Goal: Communication & Community: Share content

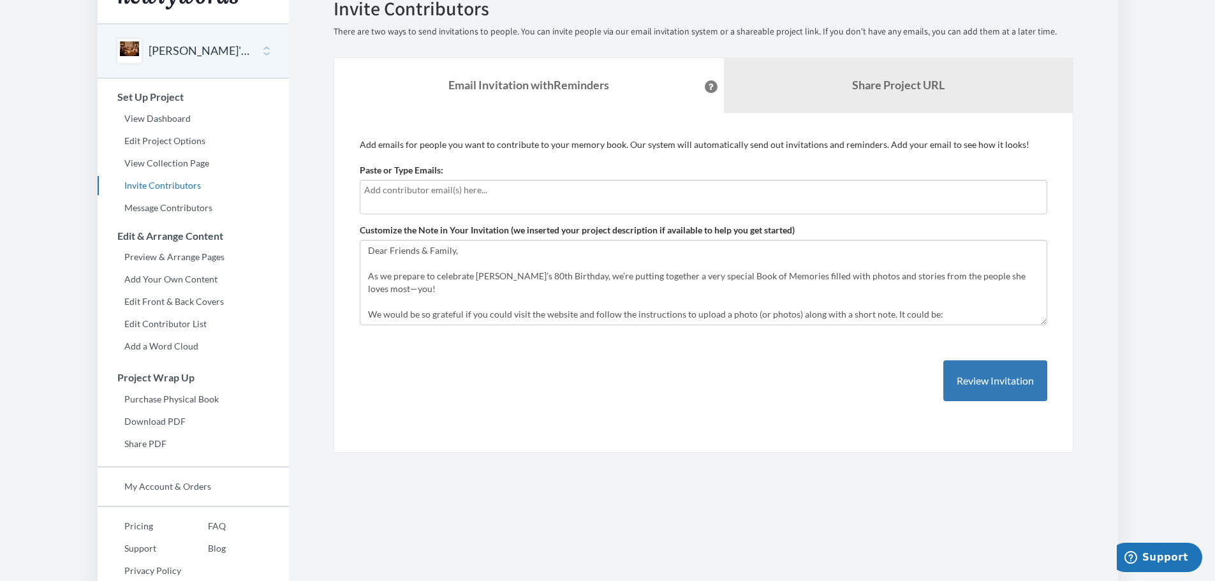
click at [413, 183] on input "text" at bounding box center [703, 190] width 679 height 14
click at [375, 183] on input "text" at bounding box center [703, 190] width 679 height 14
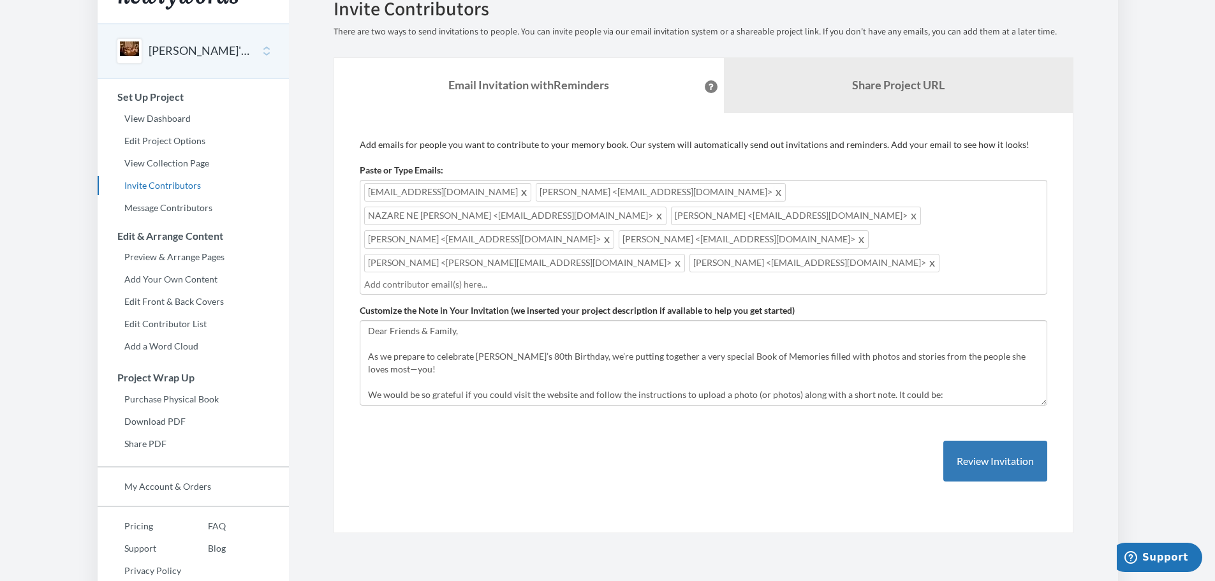
click at [774, 184] on span at bounding box center [779, 191] width 10 height 15
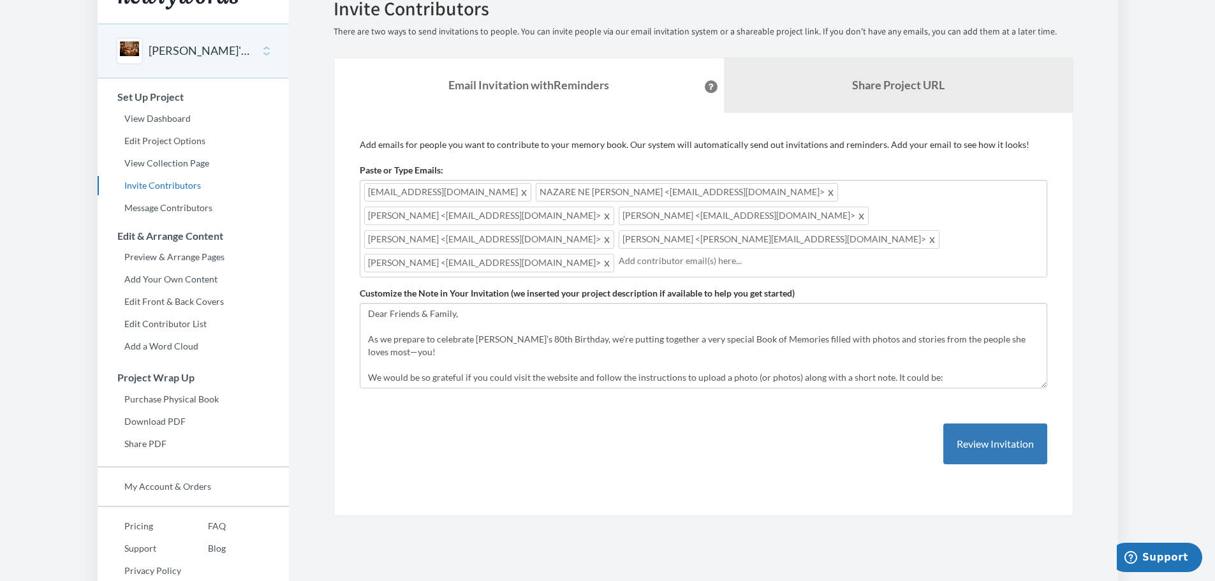
click at [879, 230] on span "[PERSON_NAME] <[PERSON_NAME][EMAIL_ADDRESS][DOMAIN_NAME]>" at bounding box center [779, 239] width 321 height 18
click at [614, 230] on span "[PERSON_NAME] <[EMAIL_ADDRESS][DOMAIN_NAME]>" at bounding box center [489, 239] width 250 height 18
click at [471, 183] on span "[EMAIL_ADDRESS][DOMAIN_NAME]" at bounding box center [447, 192] width 167 height 18
click at [367, 183] on span "[EMAIL_ADDRESS][DOMAIN_NAME]" at bounding box center [447, 192] width 167 height 18
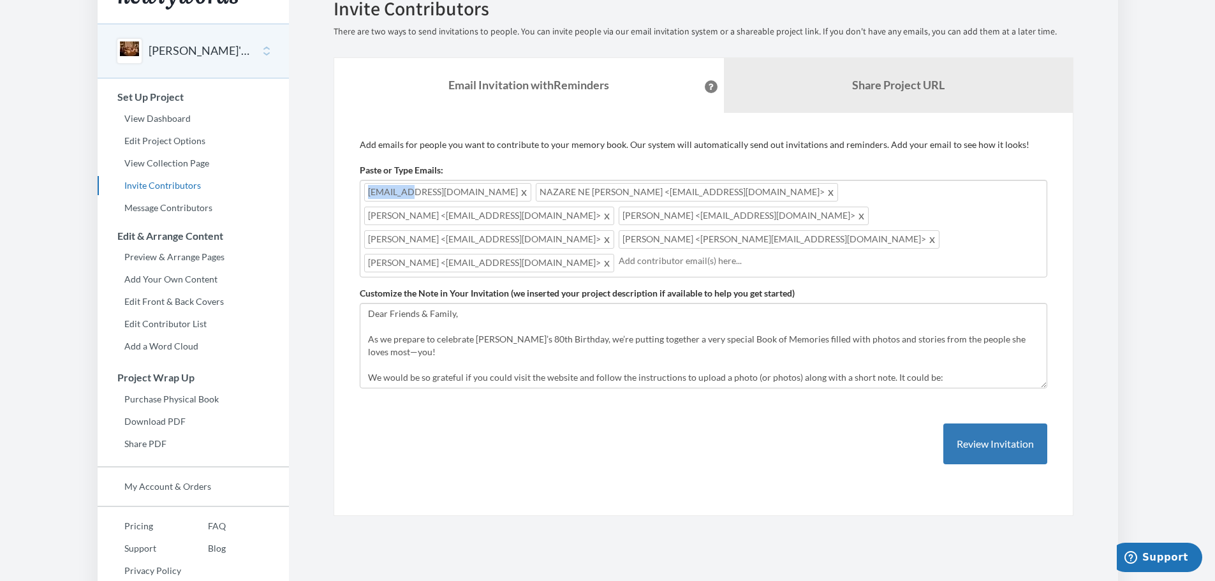
click at [367, 183] on span "[EMAIL_ADDRESS][DOMAIN_NAME]" at bounding box center [447, 192] width 167 height 18
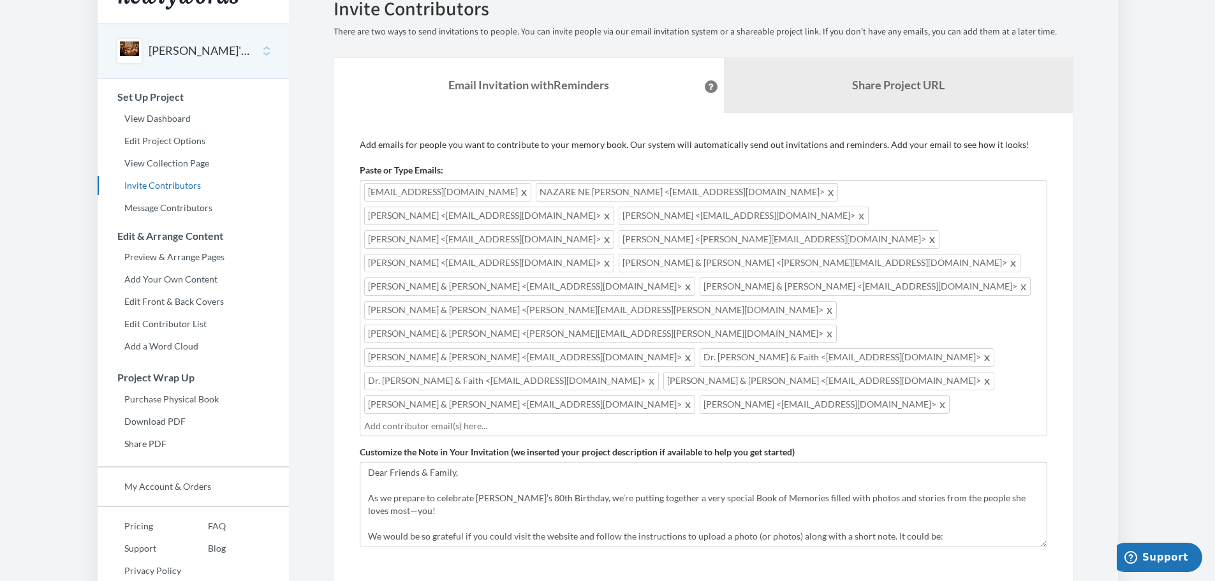
click at [948, 397] on span at bounding box center [943, 404] width 10 height 15
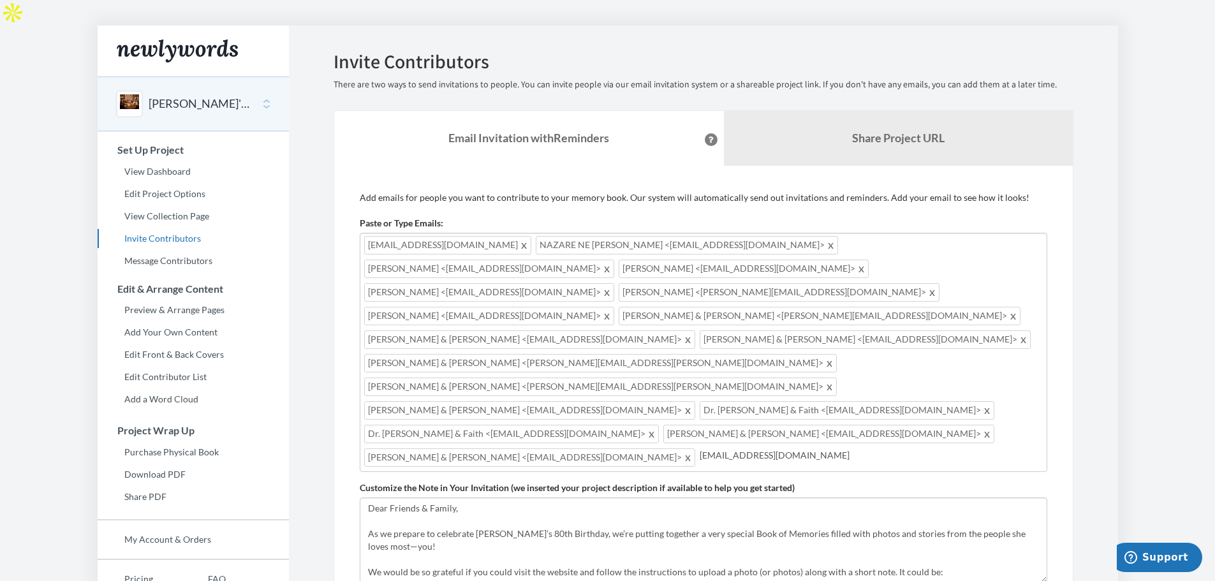
type input "[EMAIL_ADDRESS][DOMAIN_NAME]"
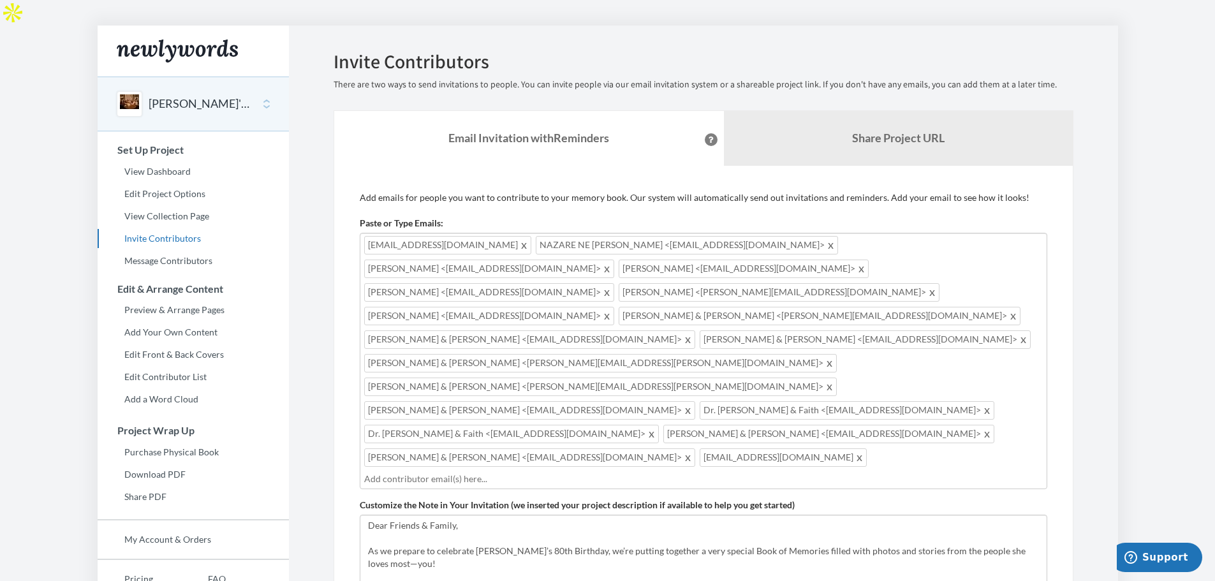
click at [845, 360] on div "mdepstein@willowasset.com NAZARE NE LOURENCO <nene_valenca@hotmail.com> ZAIDA N…" at bounding box center [704, 361] width 688 height 256
click at [822, 357] on div "mdepstein@willowasset.com NAZARE NE LOURENCO <nene_valenca@hotmail.com> ZAIDA N…" at bounding box center [704, 361] width 688 height 256
drag, startPoint x: 845, startPoint y: 355, endPoint x: 828, endPoint y: 360, distance: 17.4
click at [828, 360] on div "mdepstein@willowasset.com NAZARE NE LOURENCO <nene_valenca@hotmail.com> ZAIDA N…" at bounding box center [704, 361] width 688 height 256
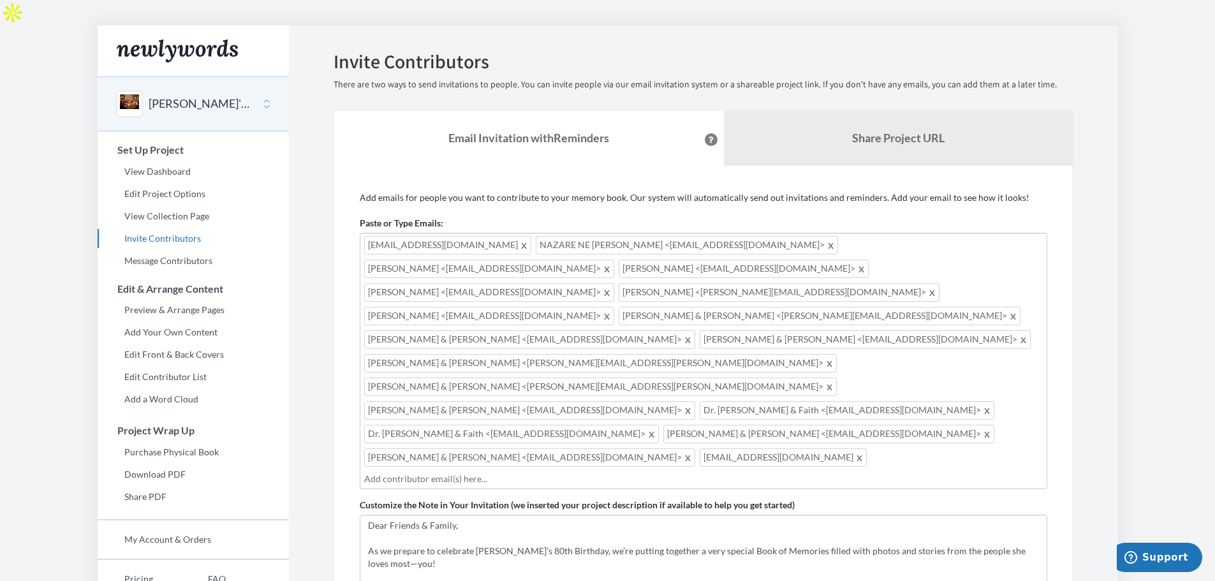
drag, startPoint x: 828, startPoint y: 360, endPoint x: 390, endPoint y: 379, distance: 438.6
click at [390, 472] on input "text" at bounding box center [703, 479] width 679 height 14
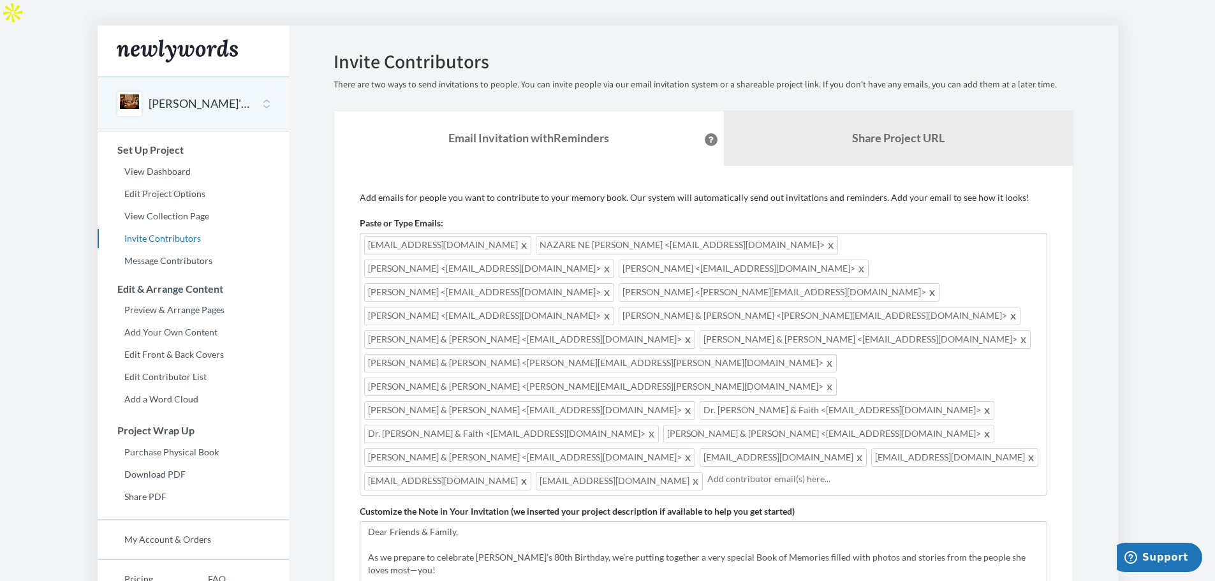
click at [693, 450] on span at bounding box center [689, 457] width 10 height 15
click at [983, 426] on span at bounding box center [988, 433] width 10 height 15
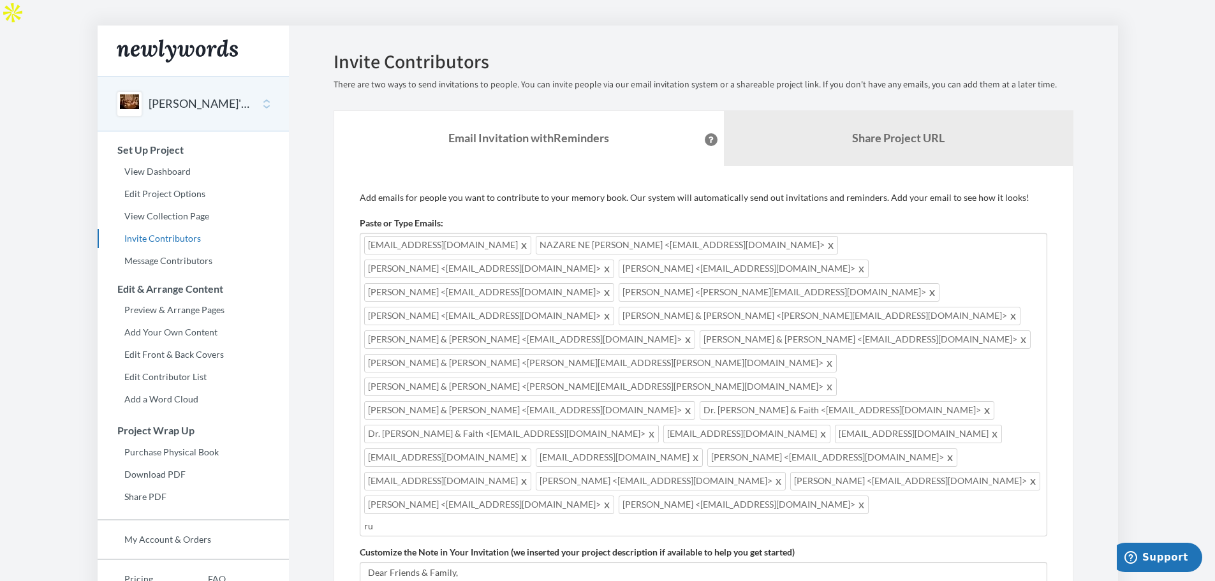
type input "r"
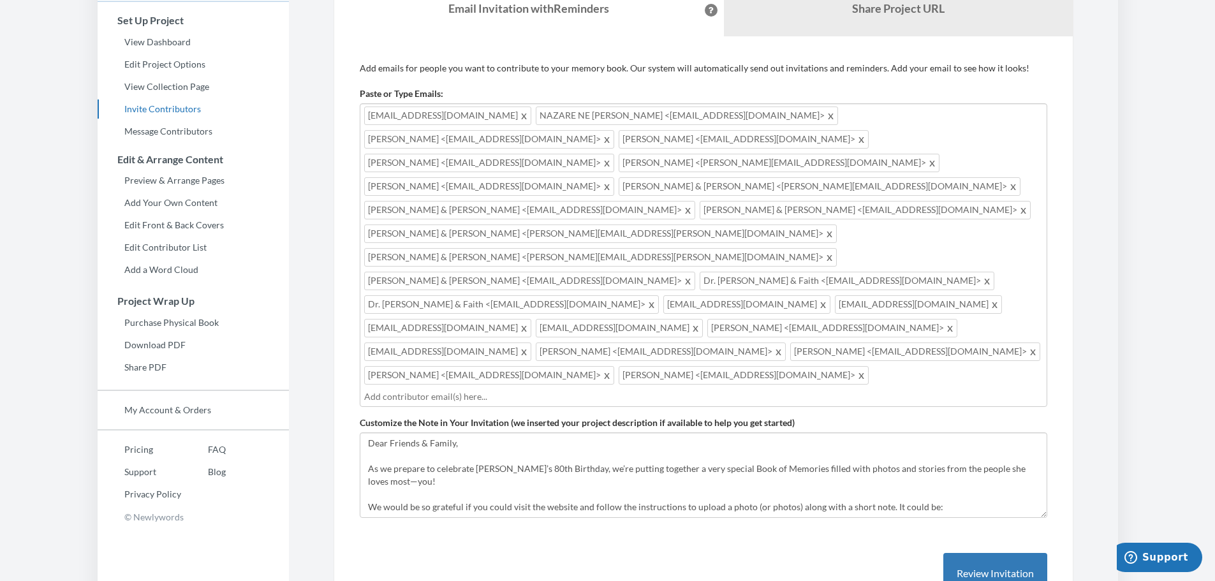
scroll to position [137, 0]
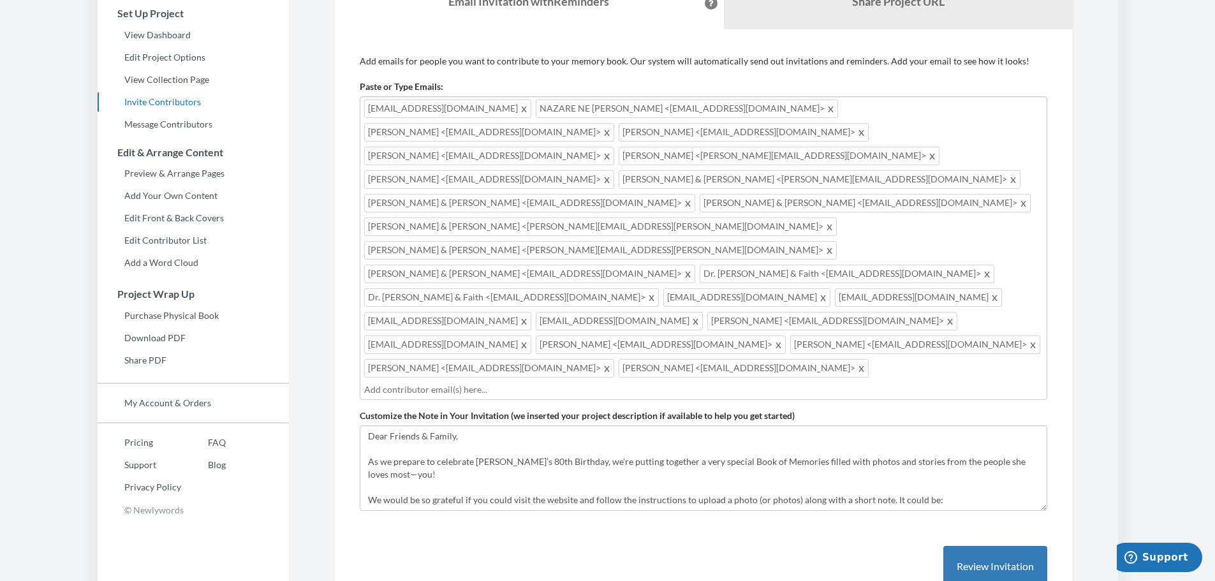
click at [814, 270] on div "mdepstein@willowasset.com NAZARE NE LOURENCO <nene_valenca@hotmail.com> ZAIDA N…" at bounding box center [704, 248] width 688 height 304
type input "[EMAIL_ADDRESS][DOMAIN_NAME]"
click at [515, 383] on input "[EMAIL_ADDRESS][DOMAIN_NAME]" at bounding box center [703, 390] width 679 height 14
type input "[EMAIL_ADDRESS][DOMAIN_NAME]"
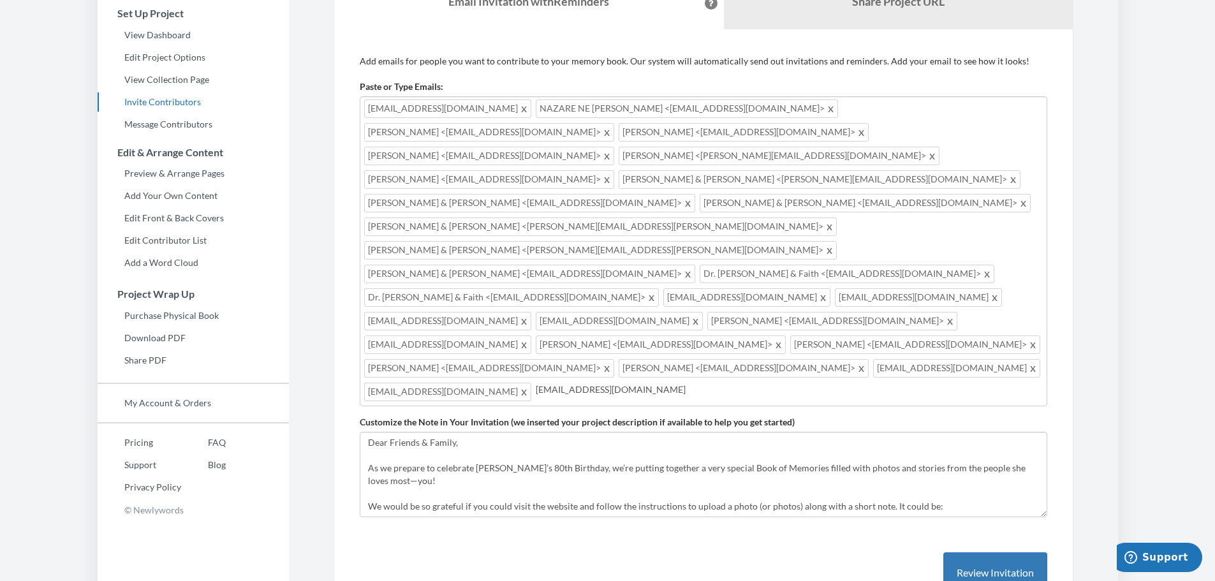
type input "[EMAIL_ADDRESS][DOMAIN_NAME]"
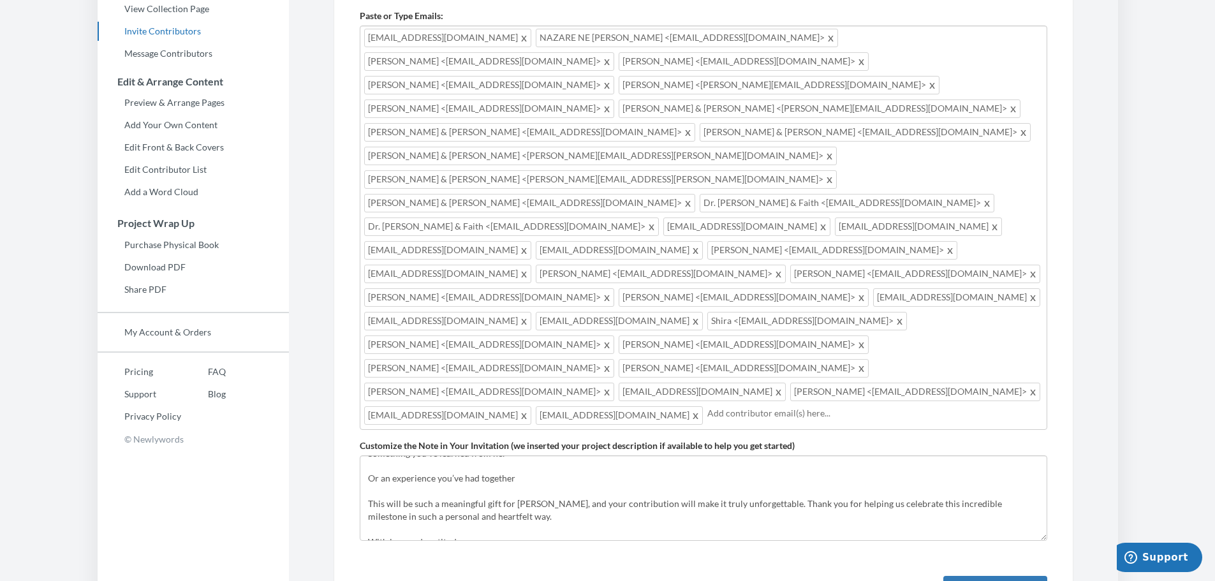
scroll to position [153, 0]
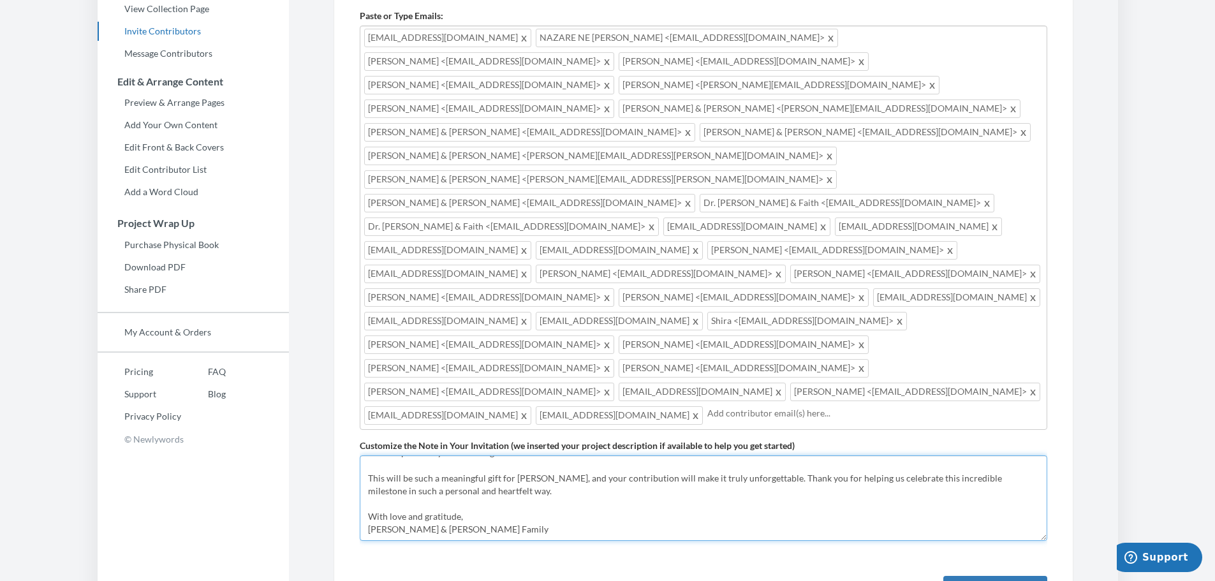
click at [535, 455] on textarea "Dear Friends & Family, As we prepare to celebrate Diana’s 80th Birthday, we’re …" at bounding box center [704, 497] width 688 height 85
click at [536, 455] on textarea "Dear Friends & Family, As we prepare to celebrate Diana’s 80th Birthday, we’re …" at bounding box center [704, 497] width 688 height 85
click at [634, 455] on textarea "Dear Friends & Family, As we prepare to celebrate Diana’s 80th Birthday, we’re …" at bounding box center [704, 497] width 688 height 85
click at [603, 455] on textarea "Dear Friends & Family, As we prepare to celebrate Diana’s 80th Birthday, we’re …" at bounding box center [704, 497] width 688 height 85
click at [554, 455] on textarea "Dear Friends & Family, As we prepare to celebrate Diana’s 80th Birthday, we’re …" at bounding box center [704, 497] width 688 height 85
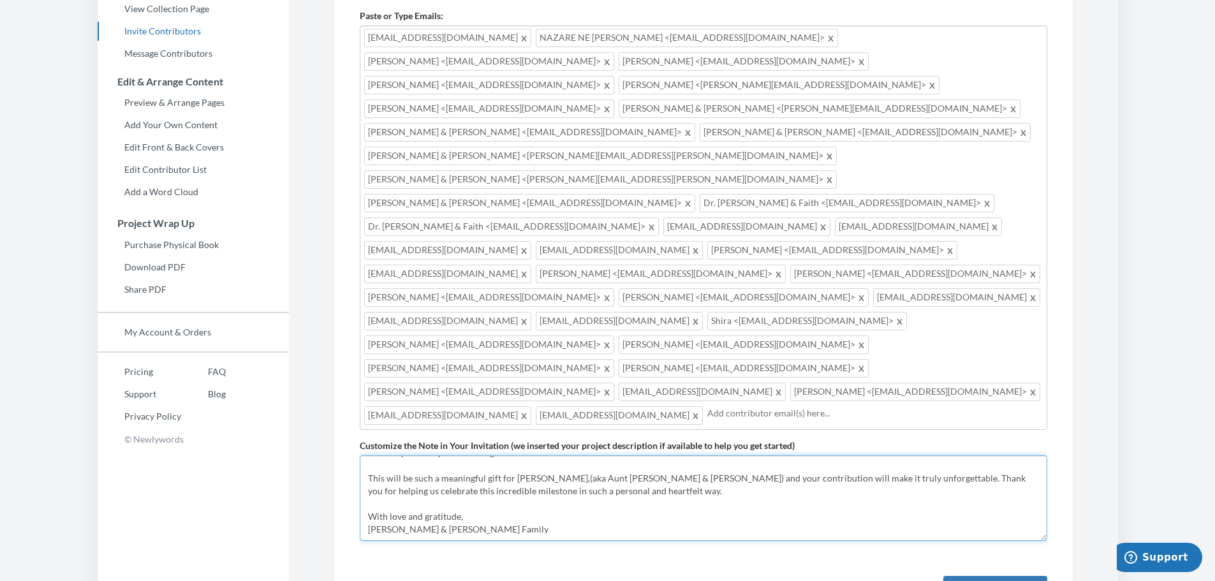
click at [536, 455] on textarea "Dear Friends & Family, As we prepare to celebrate Diana’s 80th Birthday, we’re …" at bounding box center [704, 497] width 688 height 85
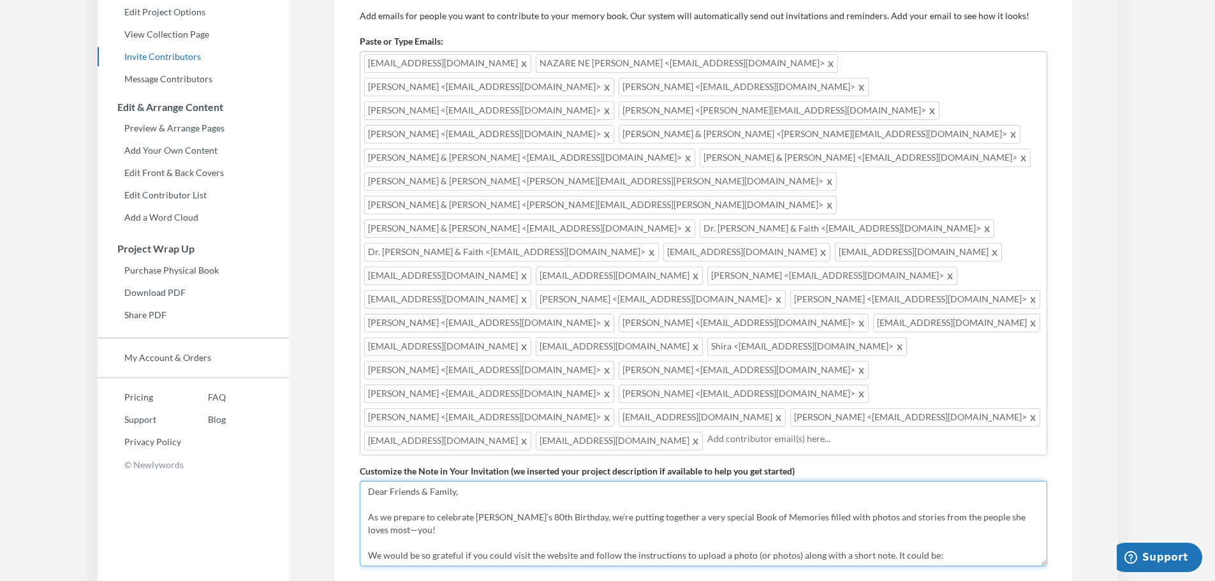
scroll to position [207, 0]
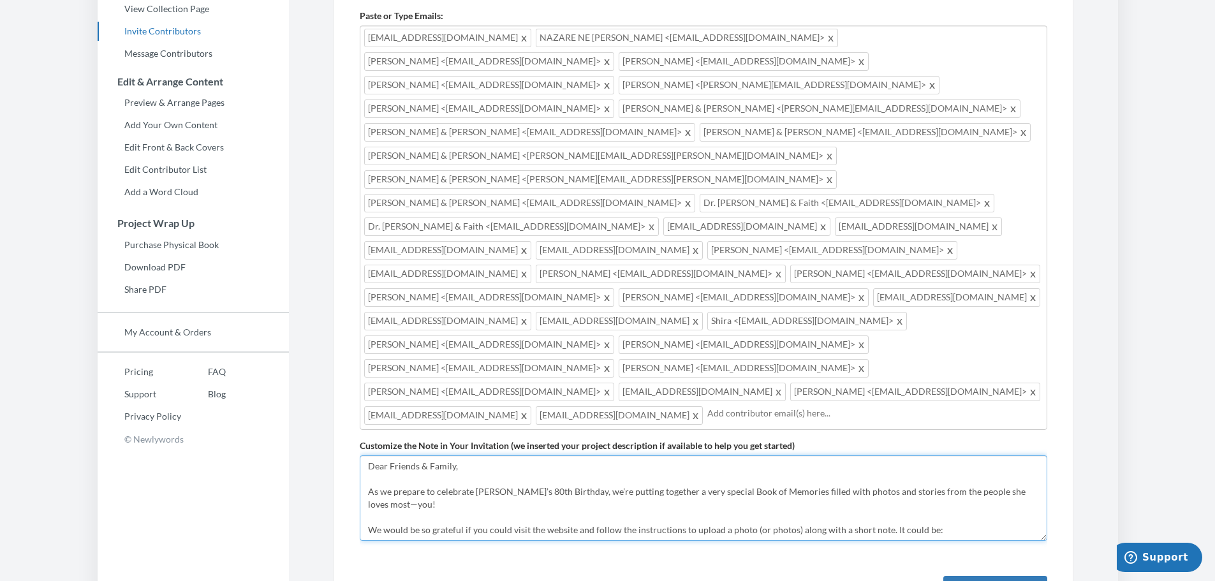
type textarea "Dear Friends & Family, As we prepare to celebrate [PERSON_NAME]’s 80th Birthday…"
click at [707, 406] on input "text" at bounding box center [875, 413] width 336 height 14
type input "[EMAIL_ADDRESS][DOMAIN_NAME]"
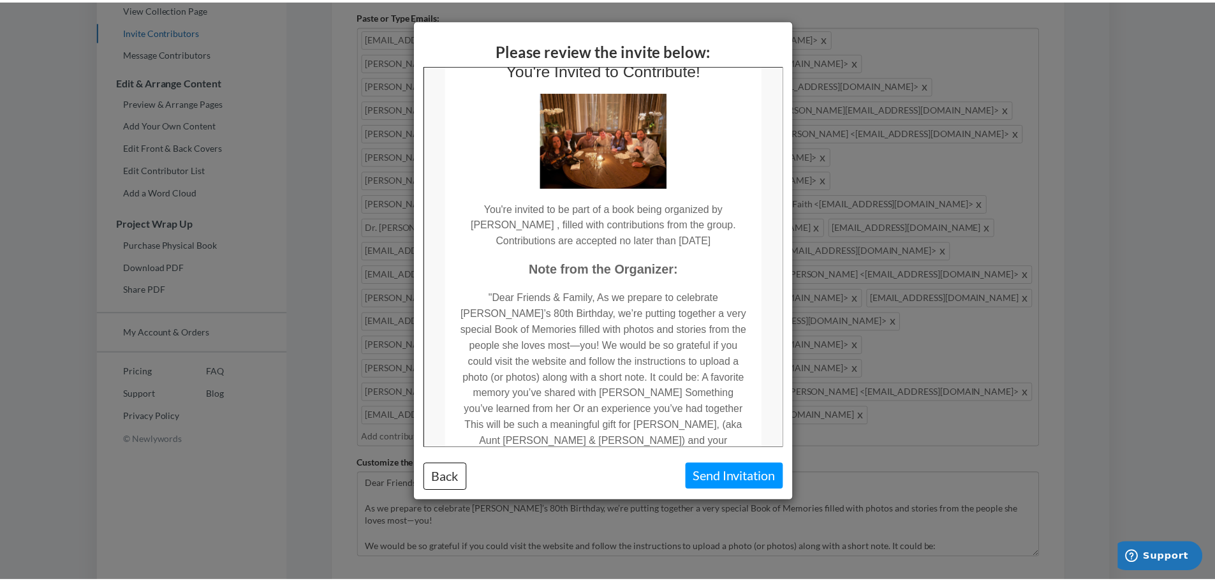
scroll to position [0, 0]
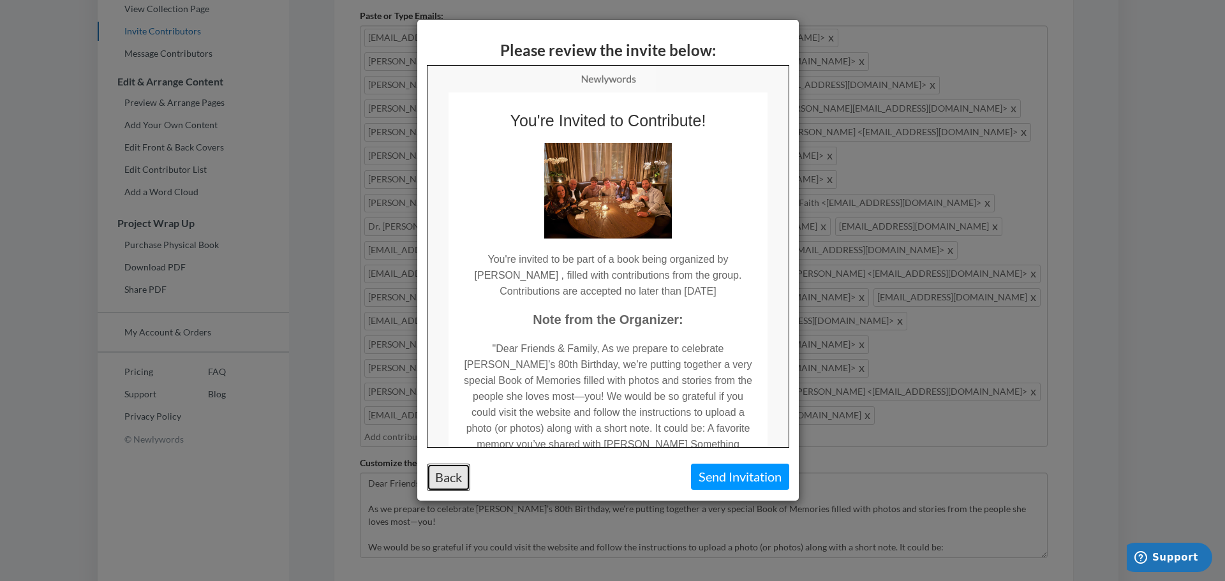
click at [451, 478] on button "Back" at bounding box center [448, 477] width 43 height 27
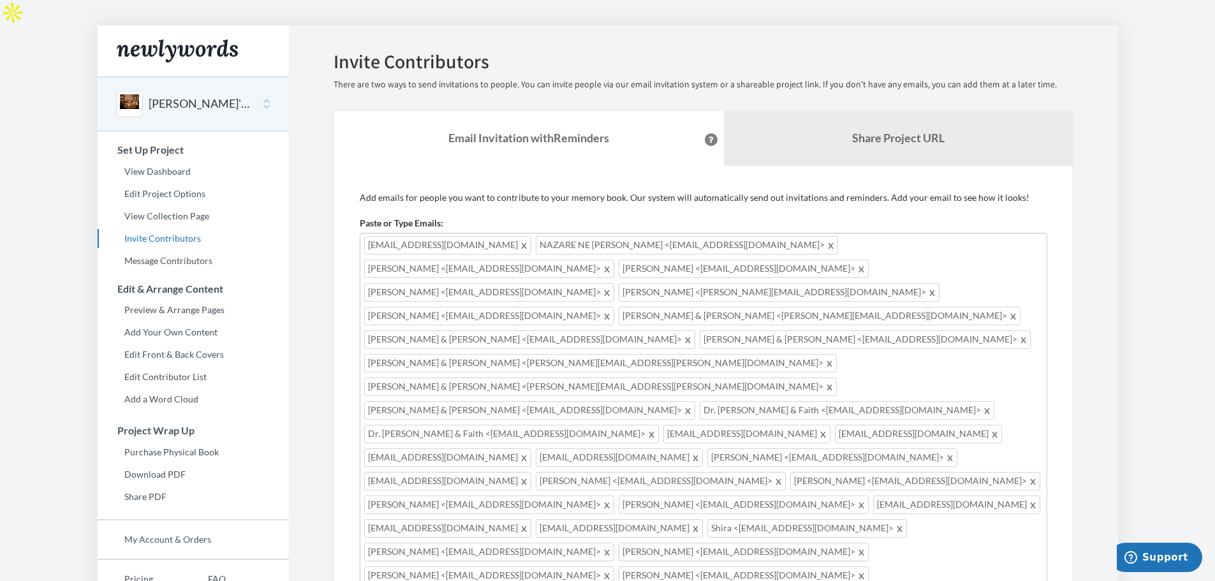
click at [128, 91] on div "Main" at bounding box center [130, 104] width 26 height 26
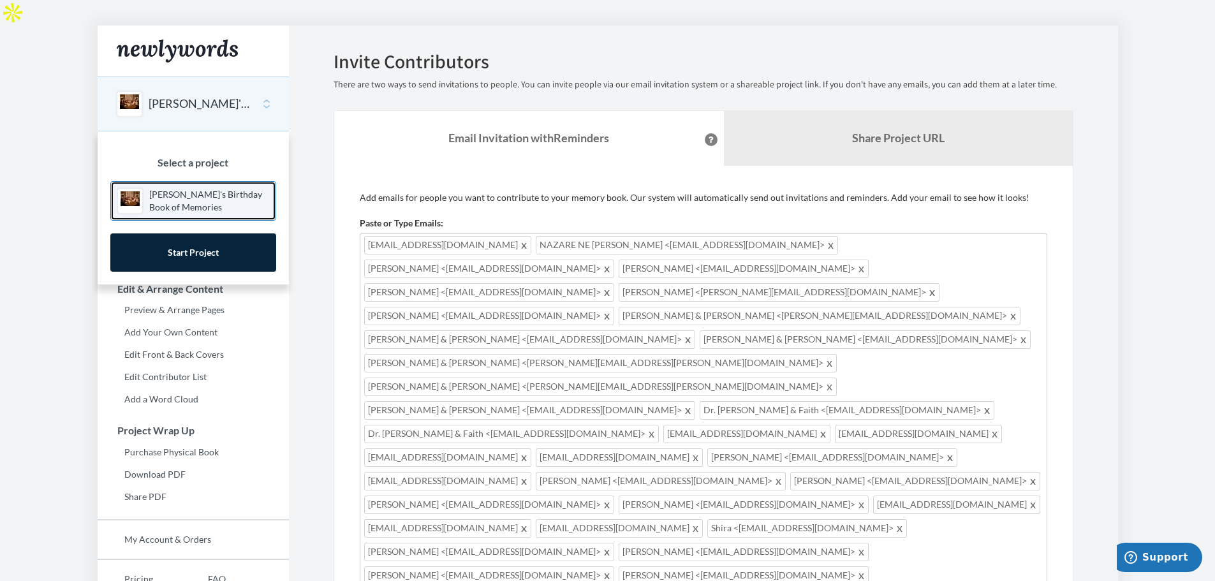
click at [128, 188] on div "Main" at bounding box center [130, 201] width 26 height 26
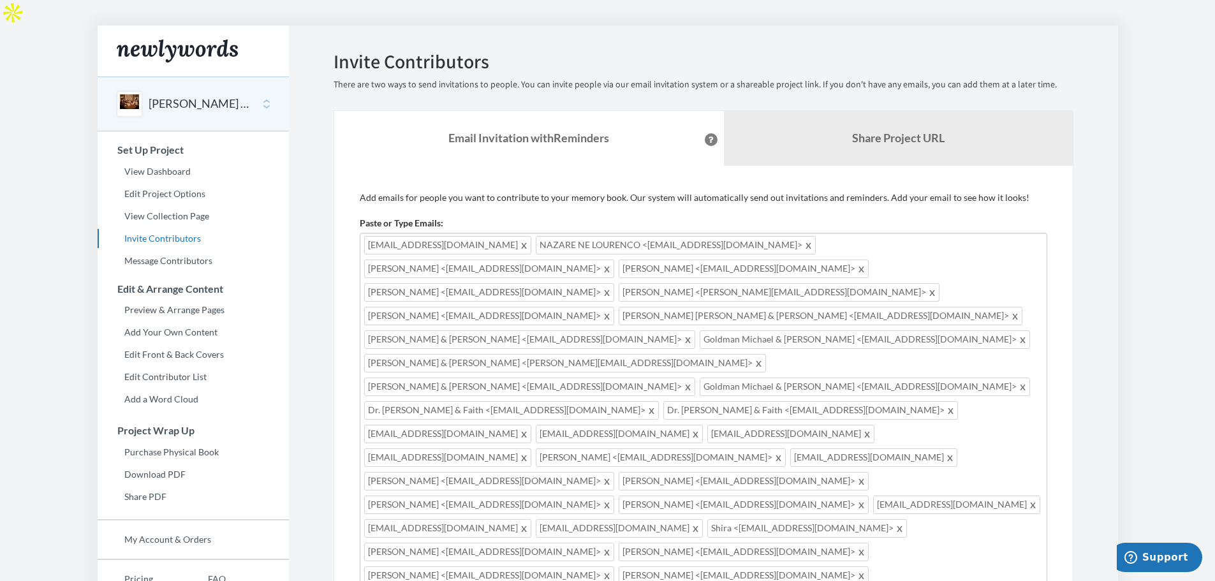
click at [266, 77] on div "[PERSON_NAME]'s Birthday Book of Memories" at bounding box center [193, 104] width 191 height 55
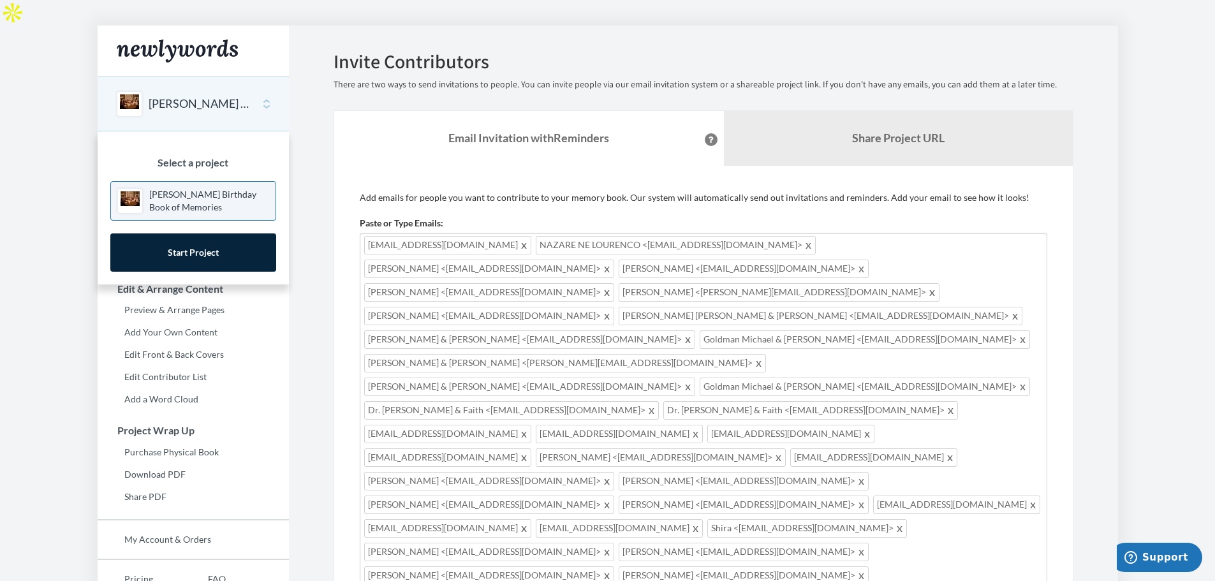
click at [133, 91] on div "Main" at bounding box center [130, 104] width 26 height 26
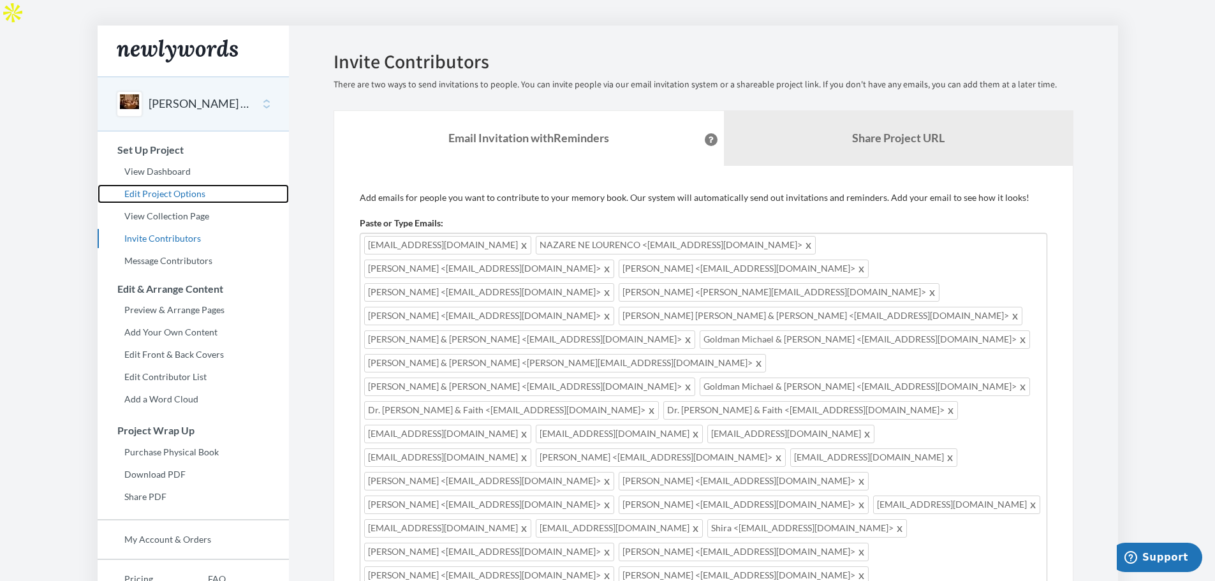
click at [168, 184] on link "Edit Project Options" at bounding box center [193, 193] width 191 height 19
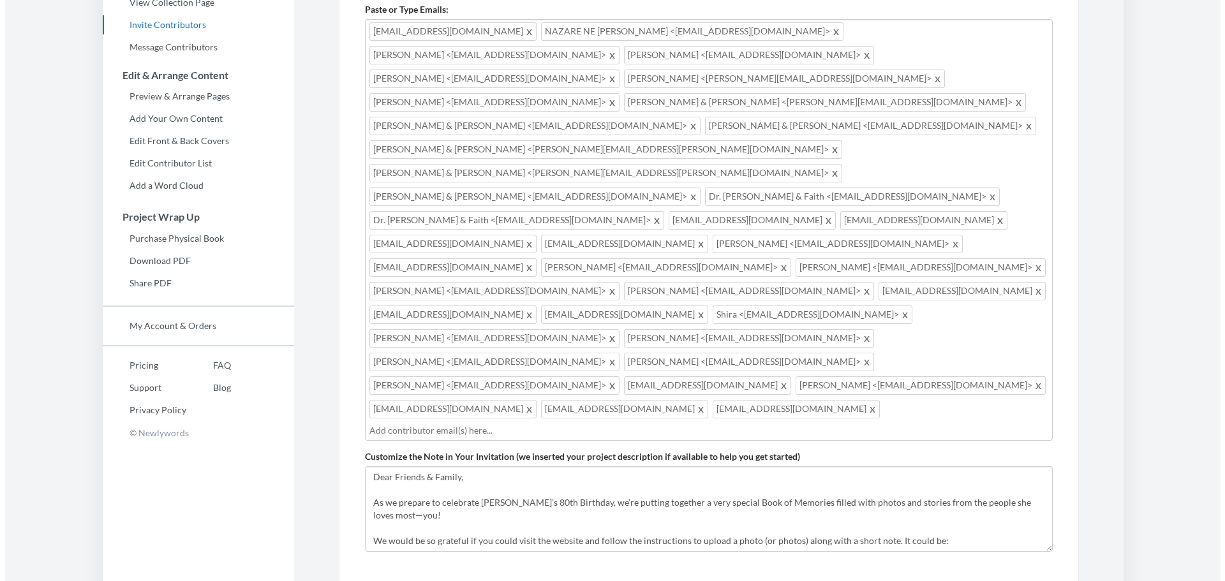
scroll to position [191, 0]
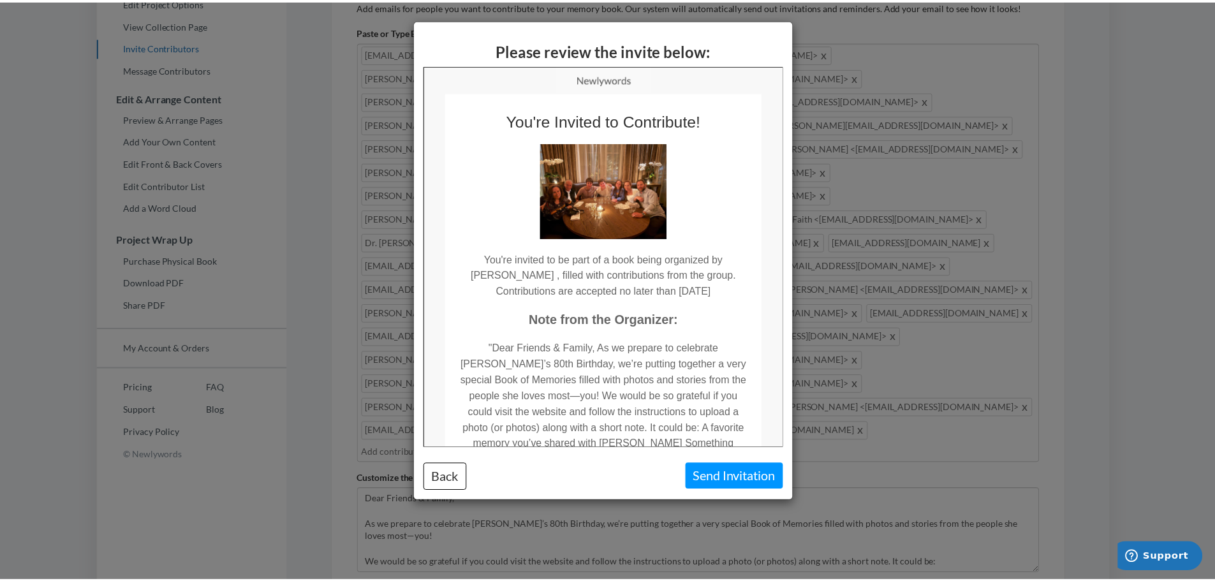
scroll to position [0, 0]
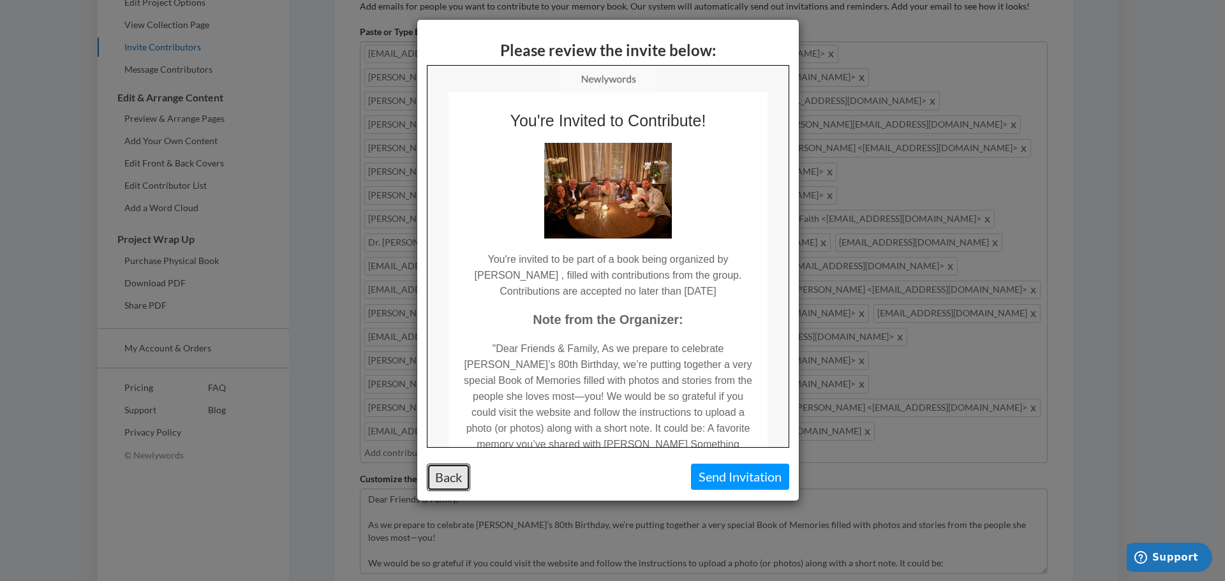
click at [450, 478] on button "Back" at bounding box center [448, 477] width 43 height 27
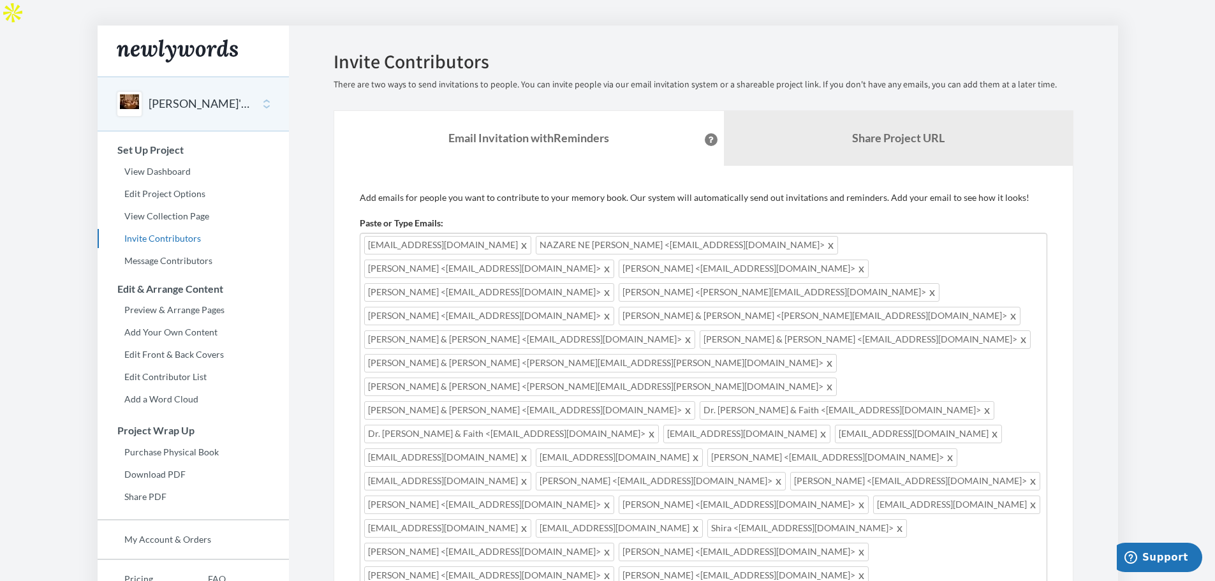
click at [131, 91] on div "Main" at bounding box center [130, 104] width 26 height 26
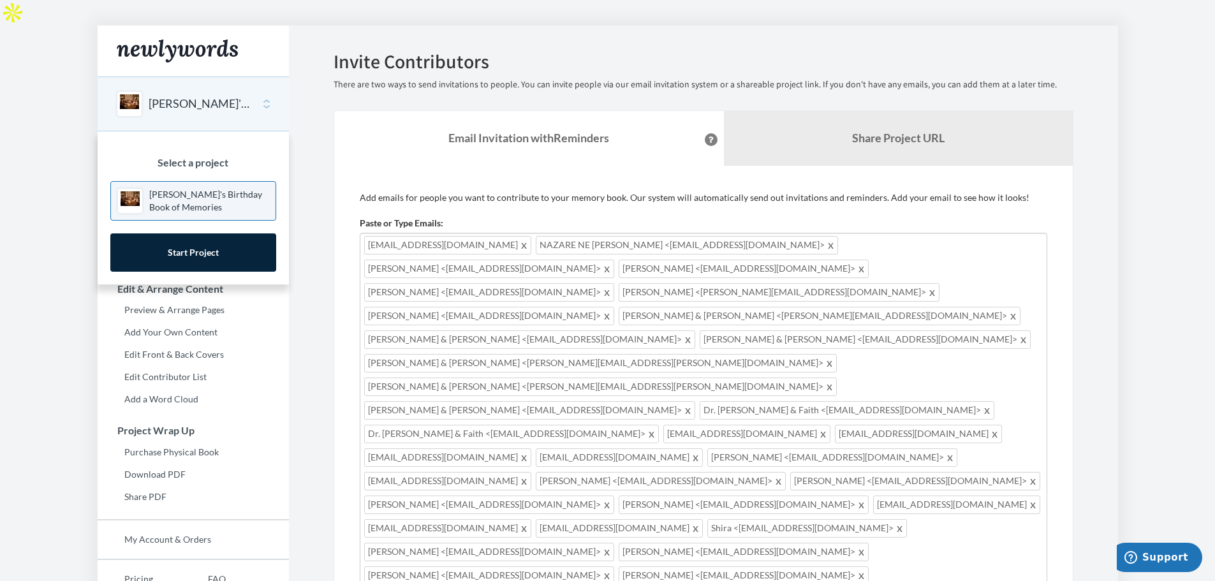
drag, startPoint x: 274, startPoint y: 66, endPoint x: 281, endPoint y: 73, distance: 10.0
click at [274, 77] on div "[PERSON_NAME]'s Birthday Book of Memories" at bounding box center [193, 104] width 191 height 55
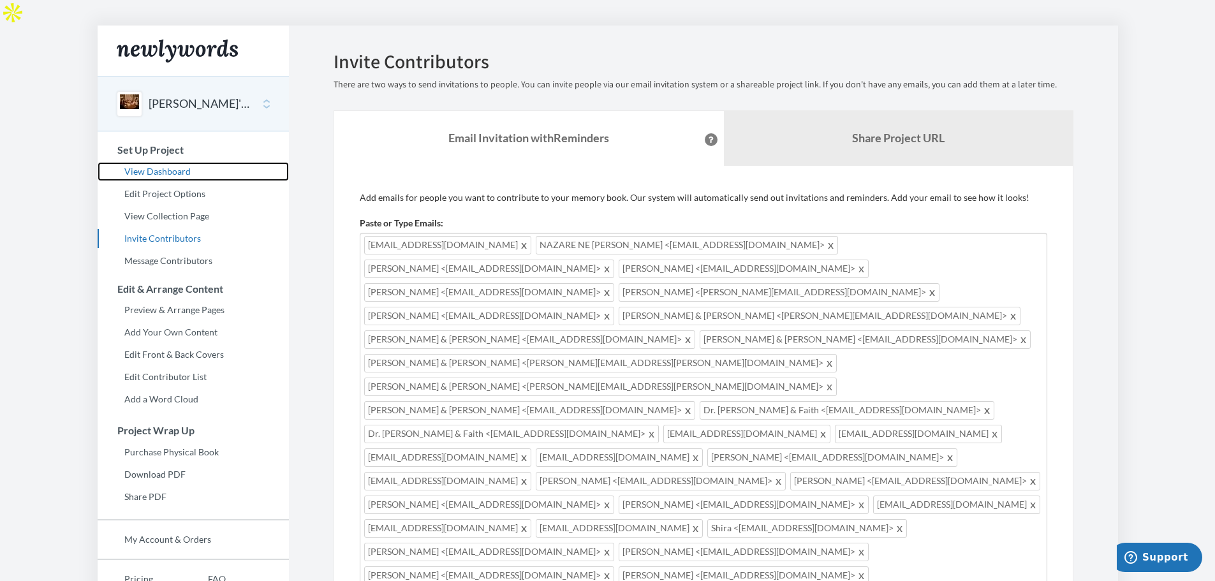
click at [158, 162] on link "View Dashboard" at bounding box center [193, 171] width 191 height 19
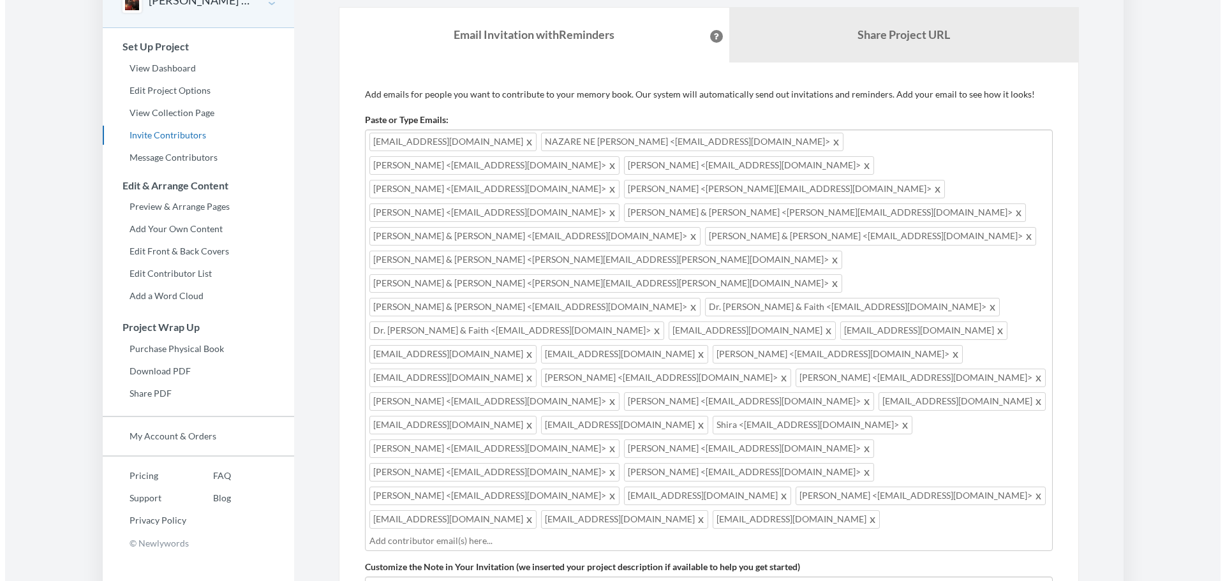
scroll to position [214, 0]
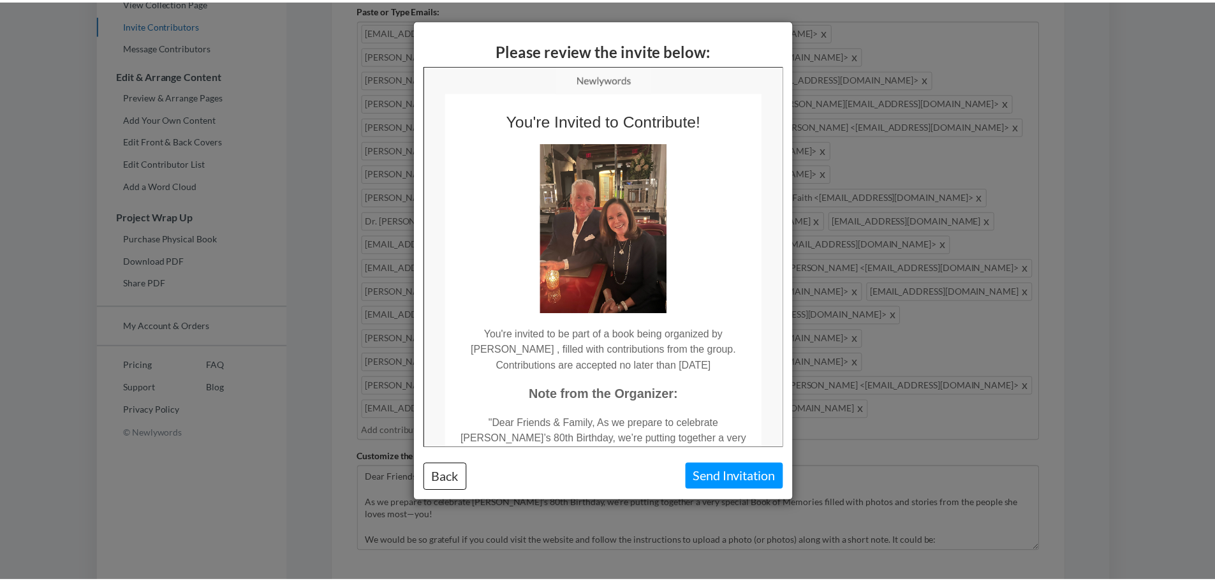
scroll to position [0, 0]
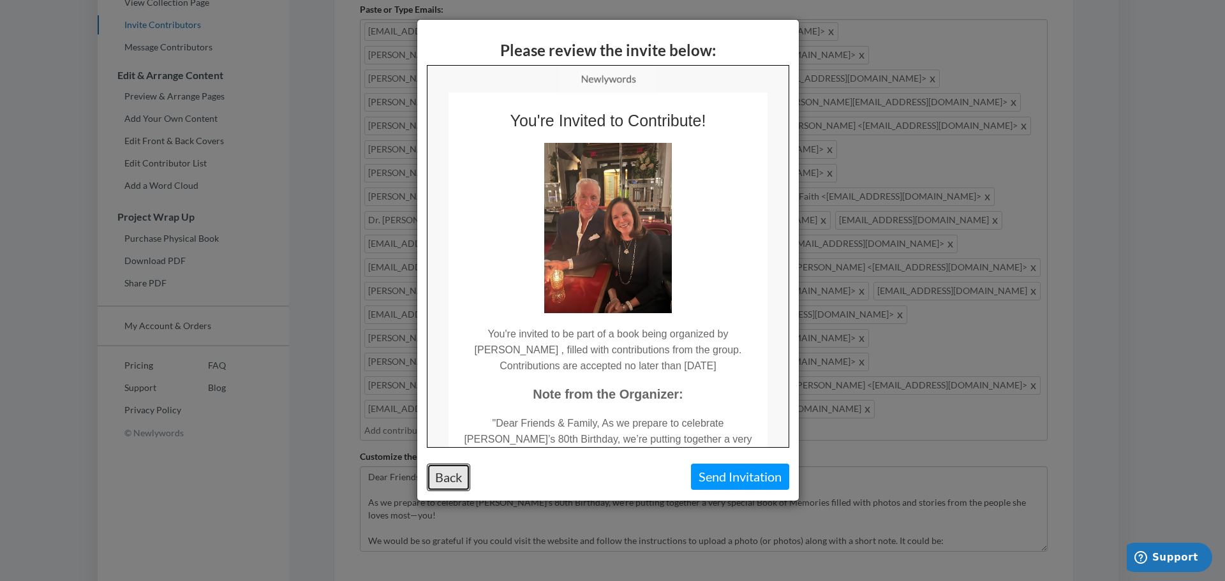
click at [450, 481] on button "Back" at bounding box center [448, 477] width 43 height 27
